Goal: Information Seeking & Learning: Find specific page/section

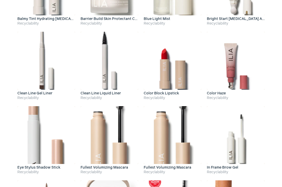
scroll to position [156, 0]
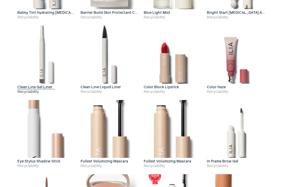
click at [37, 84] on link "Clean Line Gel Liner Recyclability" at bounding box center [46, 60] width 58 height 69
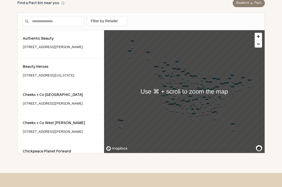
scroll to position [279, 0]
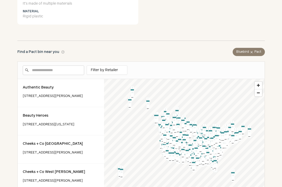
click at [73, 70] on input "Enter a location" at bounding box center [53, 69] width 61 height 9
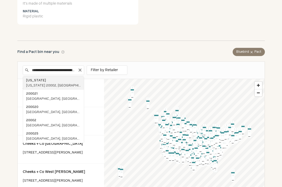
type input "**********"
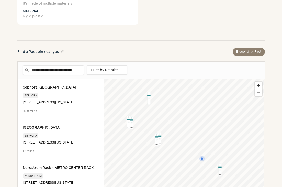
click at [188, 72] on form "**********" at bounding box center [141, 70] width 247 height 17
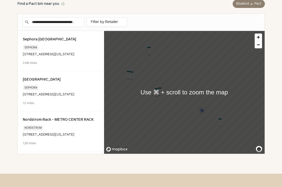
scroll to position [328, 0]
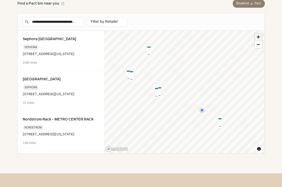
click at [259, 39] on span "Zoom in" at bounding box center [258, 36] width 7 height 7
click at [135, 94] on div "Map marker" at bounding box center [128, 97] width 13 height 13
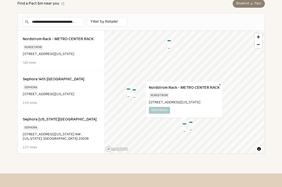
click at [185, 126] on div "Map marker" at bounding box center [184, 126] width 13 height 13
click at [133, 93] on div "Map marker" at bounding box center [128, 91] width 13 height 13
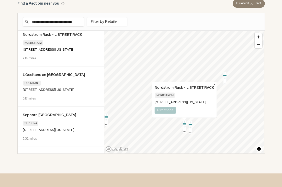
click at [184, 131] on div "Map marker" at bounding box center [184, 126] width 13 height 13
click at [184, 130] on div "Map marker" at bounding box center [184, 126] width 13 height 13
click at [190, 126] on div "Map marker" at bounding box center [184, 126] width 13 height 13
click at [260, 39] on span "Zoom in" at bounding box center [258, 36] width 7 height 7
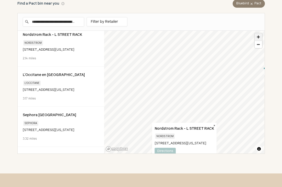
click at [260, 39] on span "Zoom in" at bounding box center [258, 36] width 7 height 7
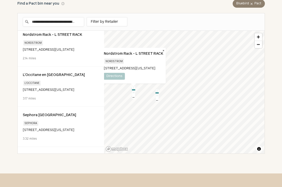
click at [159, 92] on div "Map marker" at bounding box center [157, 95] width 13 height 13
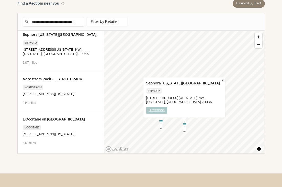
click at [158, 111] on link "Directions" at bounding box center [156, 110] width 21 height 7
click at [170, 82] on b "Sephora [US_STATE][GEOGRAPHIC_DATA]" at bounding box center [184, 83] width 77 height 7
